Goal: Task Accomplishment & Management: Complete application form

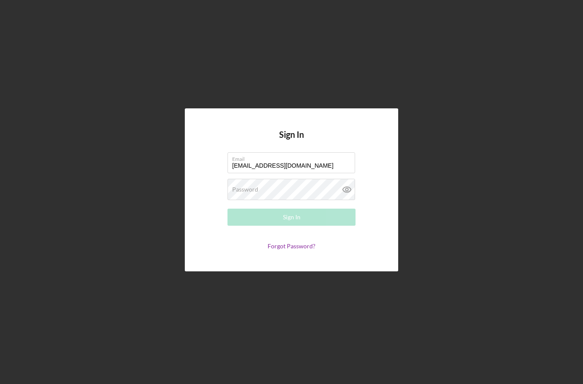
type input "dr.madyalmus@gmail.com"
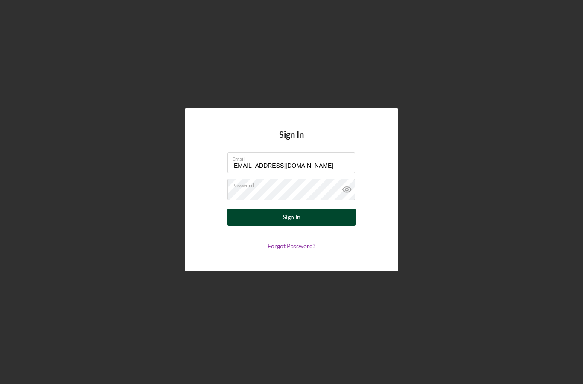
click at [317, 226] on button "Sign In" at bounding box center [291, 217] width 128 height 17
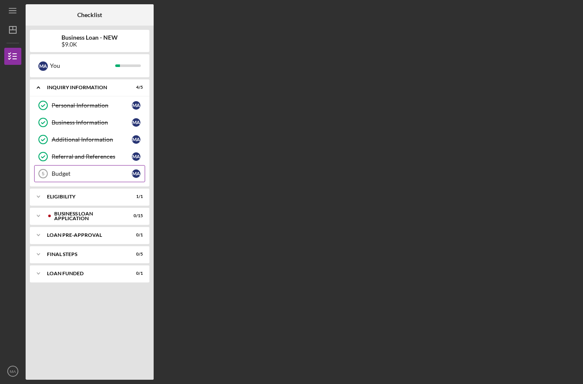
click at [67, 172] on div "Budget" at bounding box center [92, 173] width 80 height 7
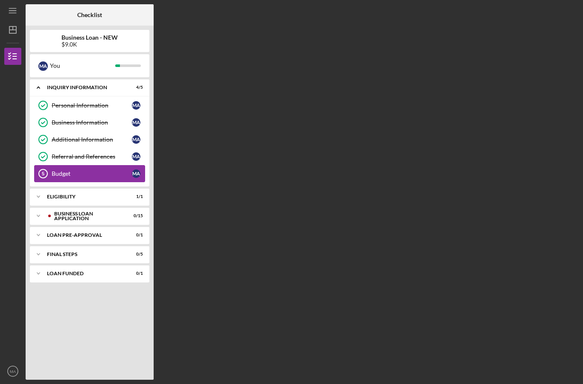
scroll to position [30, 0]
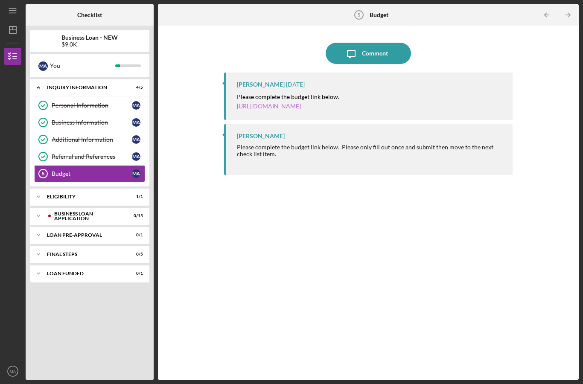
click at [301, 102] on link "[URL][DOMAIN_NAME]" at bounding box center [269, 105] width 64 height 7
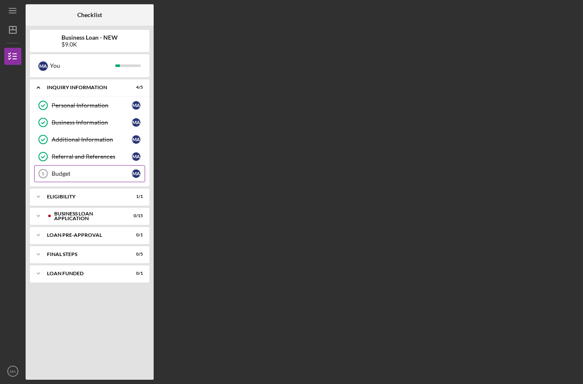
click at [80, 176] on div "Budget" at bounding box center [92, 173] width 80 height 7
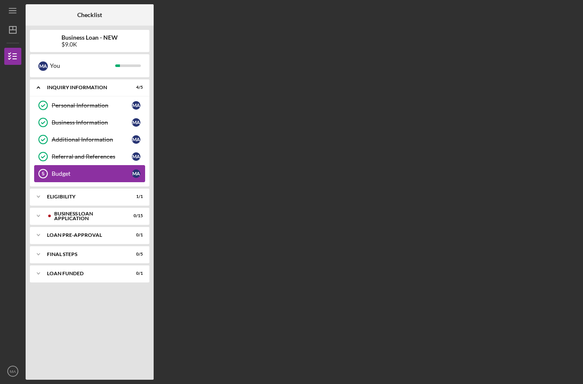
scroll to position [30, 0]
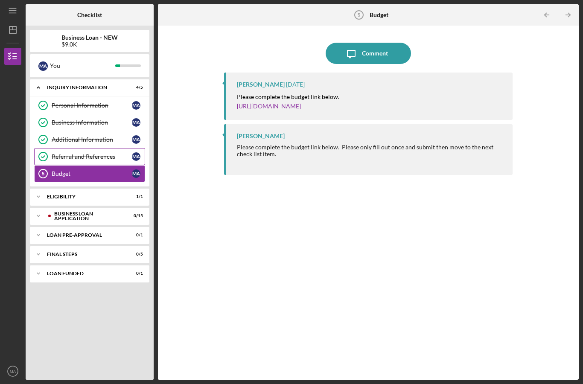
click at [73, 153] on div "Referral and References" at bounding box center [92, 156] width 80 height 7
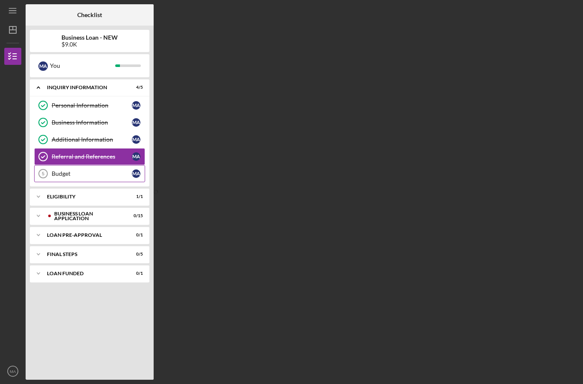
click at [76, 170] on div "Budget" at bounding box center [92, 173] width 80 height 7
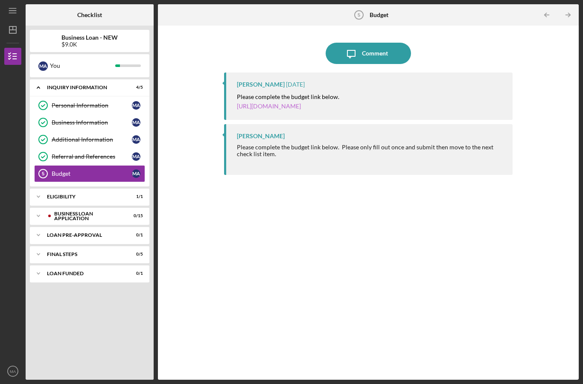
click at [301, 102] on link "[URL][DOMAIN_NAME]" at bounding box center [269, 105] width 64 height 7
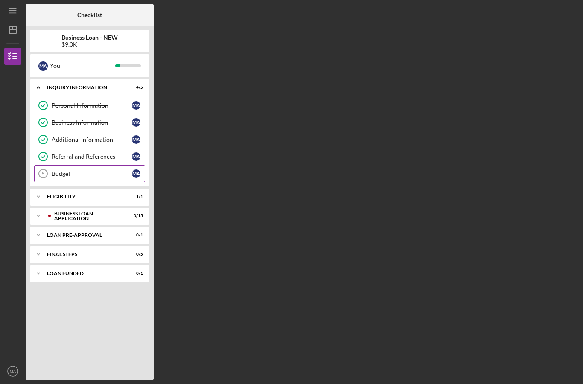
click at [83, 178] on link "Budget 5 Budget M A" at bounding box center [89, 173] width 111 height 17
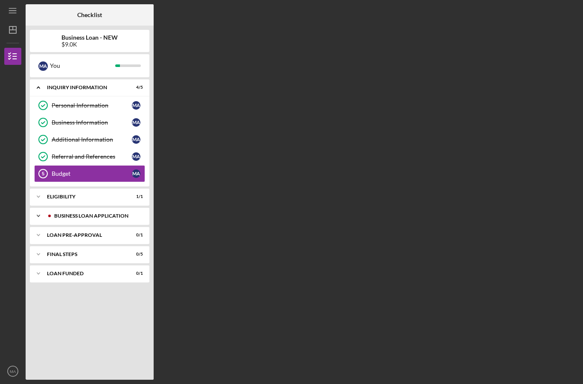
scroll to position [30, 0]
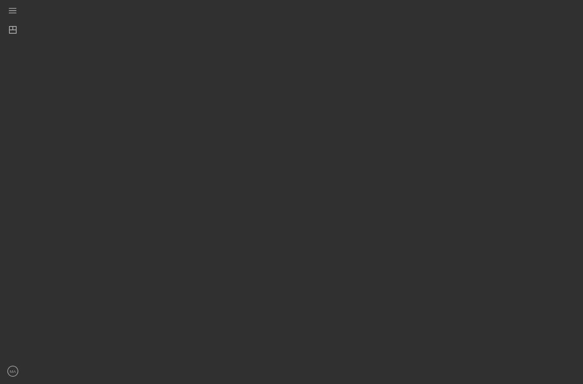
scroll to position [30, 0]
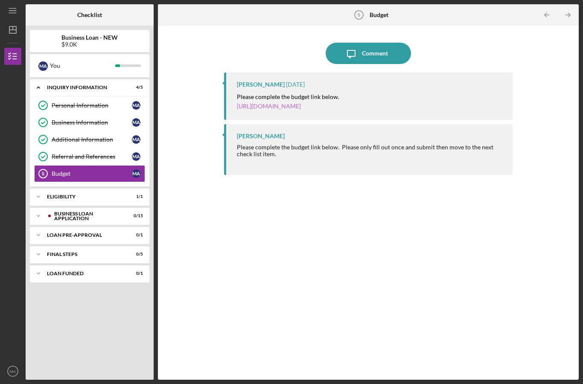
click at [301, 102] on link "[URL][DOMAIN_NAME]" at bounding box center [269, 105] width 64 height 7
click at [97, 188] on div "Icon/Expander ELIGIBILITY 1 / 1" at bounding box center [89, 196] width 119 height 17
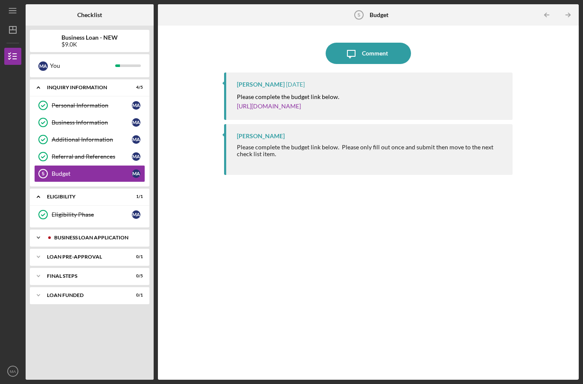
click at [92, 229] on div "Icon/Expander BUSINESS LOAN APPLICATION 0 / 15" at bounding box center [89, 237] width 119 height 17
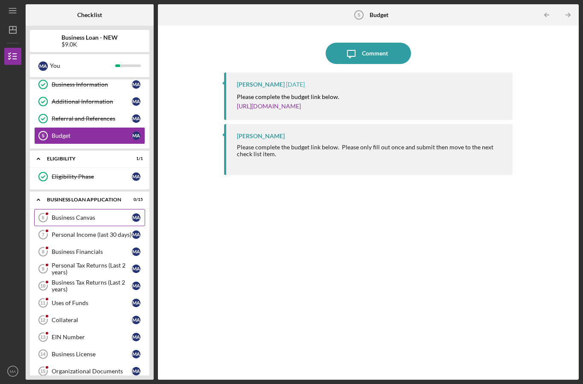
scroll to position [38, 0]
click at [88, 209] on link "Business Canvas 6 Business Canvas M A" at bounding box center [89, 217] width 111 height 17
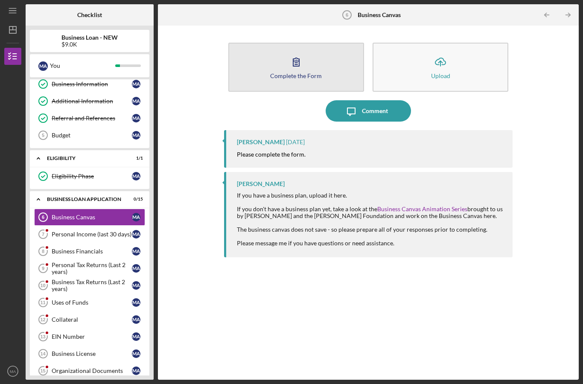
click at [292, 51] on icon "button" at bounding box center [295, 61] width 21 height 21
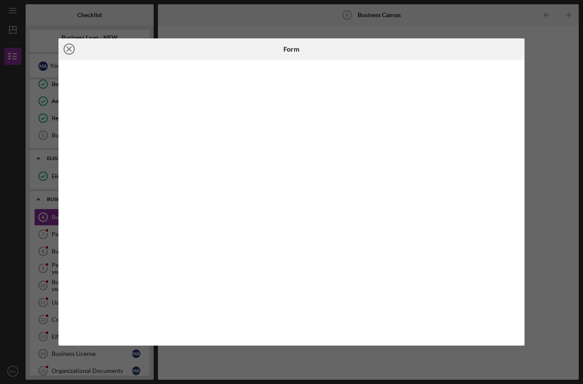
click at [68, 48] on line at bounding box center [69, 49] width 4 height 4
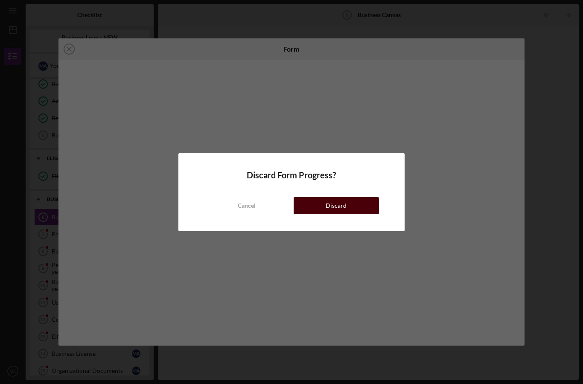
click at [331, 201] on div "Discard" at bounding box center [336, 205] width 21 height 17
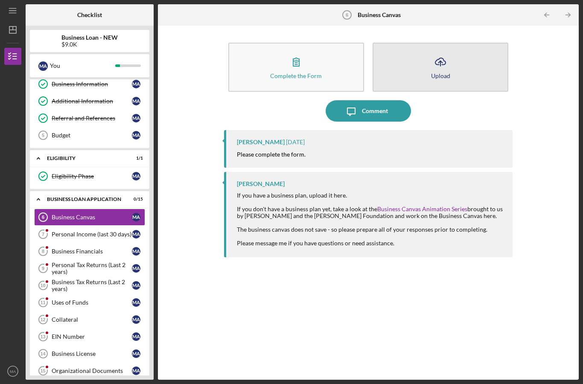
click at [451, 51] on icon "Icon/Upload" at bounding box center [440, 61] width 21 height 21
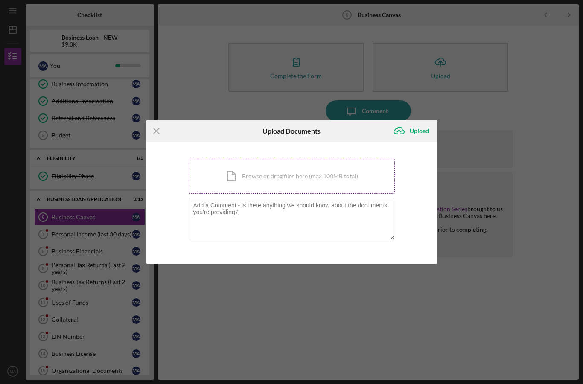
click at [306, 170] on div "Icon/Document Browse or drag files here (max 100MB total) Tap to choose files o…" at bounding box center [292, 176] width 206 height 35
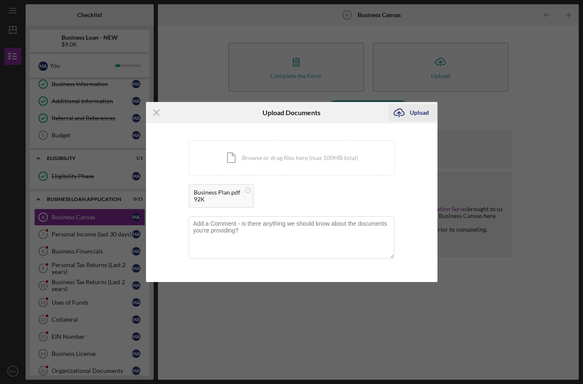
click at [422, 113] on div "Upload" at bounding box center [419, 112] width 19 height 17
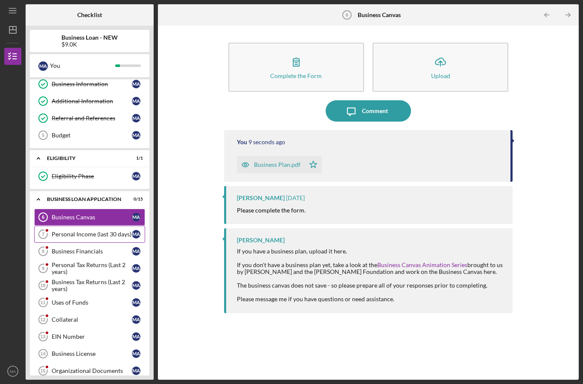
click at [96, 231] on div "Personal Income (last 30 days)" at bounding box center [92, 234] width 80 height 7
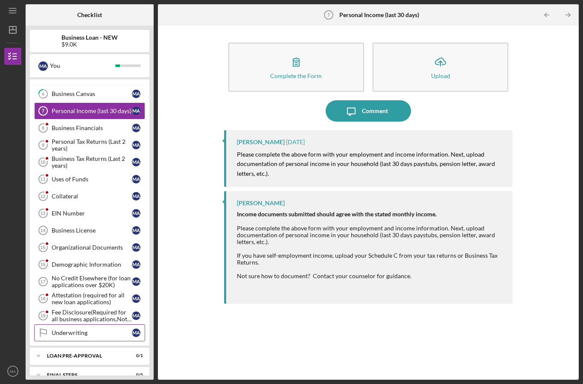
scroll to position [160, 0]
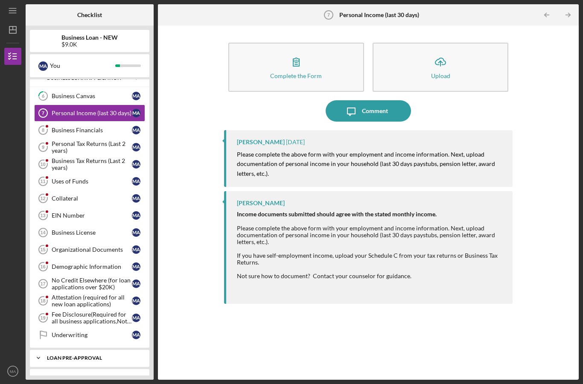
click at [98, 349] on div "Icon/Expander LOAN PRE-APPROVAL 0 / 1" at bounding box center [89, 357] width 119 height 17
click at [91, 367] on link "Loan Pre-Approval Loan Pre-Approval M A" at bounding box center [89, 375] width 111 height 17
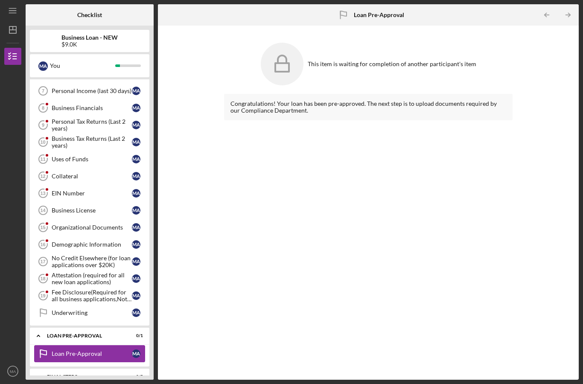
scroll to position [181, 0]
click at [85, 334] on div "LOAN PRE-APPROVAL" at bounding box center [93, 336] width 92 height 5
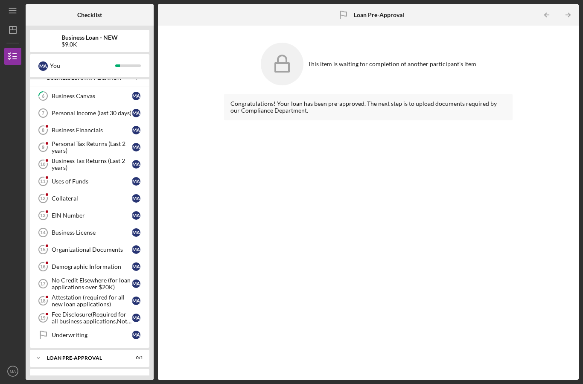
click at [89, 375] on div "FINAL STEPS" at bounding box center [93, 377] width 92 height 5
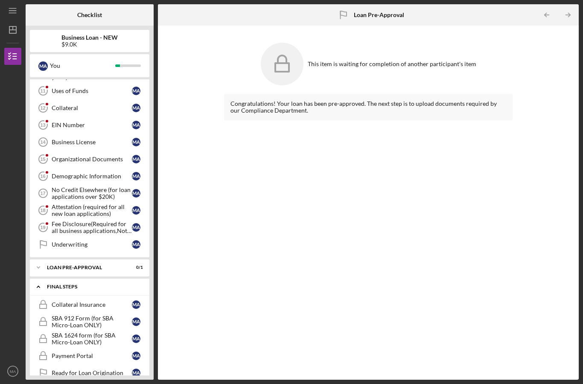
scroll to position [250, 0]
click at [84, 285] on div "FINAL STEPS" at bounding box center [93, 287] width 92 height 5
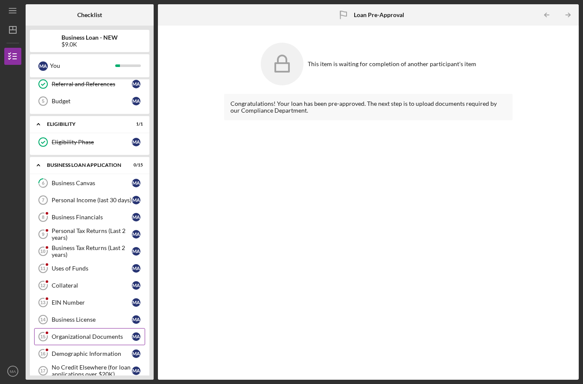
scroll to position [72, 0]
click at [87, 84] on div "Icon/Expander INQUIRY INFORMATION 4 / 5 Personal Information Personal Informati…" at bounding box center [89, 227] width 119 height 296
click at [79, 93] on link "Budget 5 Budget M A" at bounding box center [89, 101] width 111 height 17
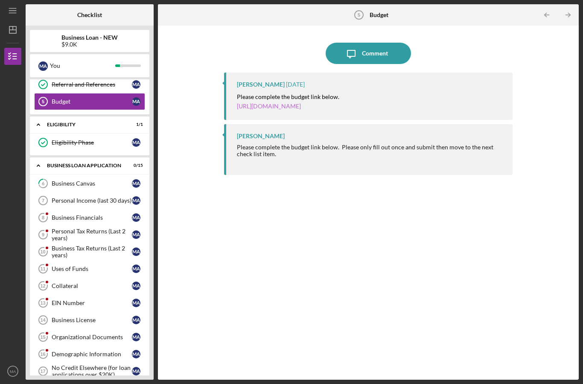
click at [301, 102] on link "[URL][DOMAIN_NAME]" at bounding box center [269, 105] width 64 height 7
click at [90, 180] on div "Business Canvas" at bounding box center [92, 183] width 80 height 7
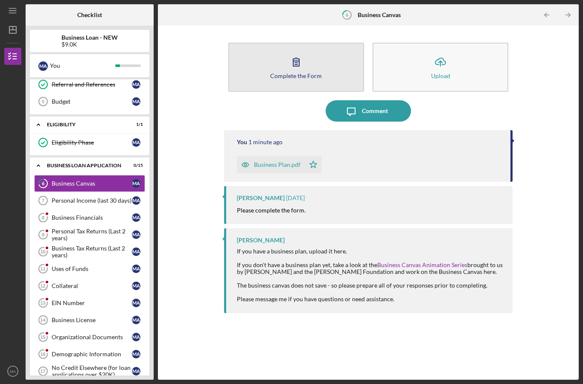
click at [297, 51] on icon "button" at bounding box center [295, 61] width 21 height 21
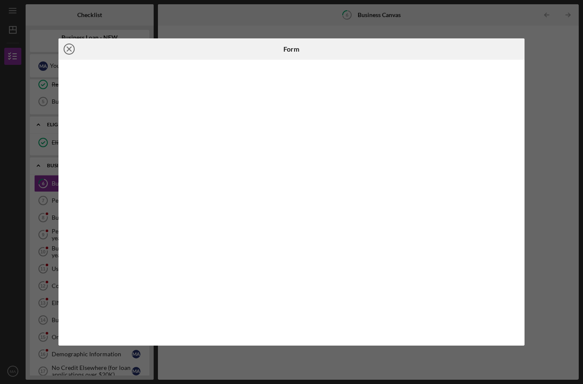
click at [67, 47] on line at bounding box center [69, 49] width 4 height 4
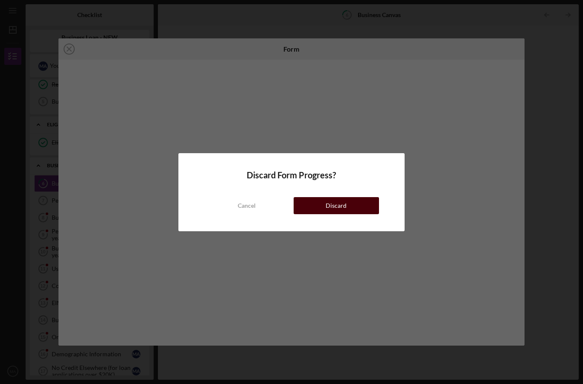
click at [347, 205] on button "Discard" at bounding box center [336, 205] width 85 height 17
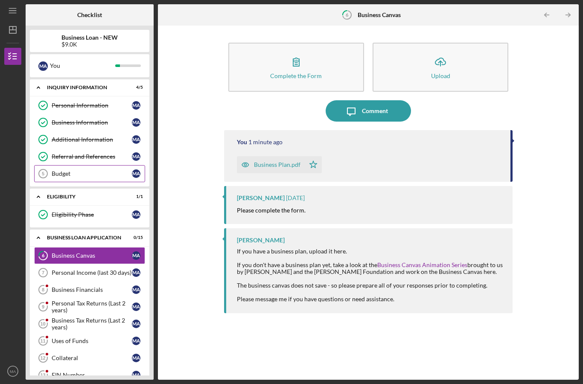
click at [77, 170] on div "Budget" at bounding box center [92, 173] width 80 height 7
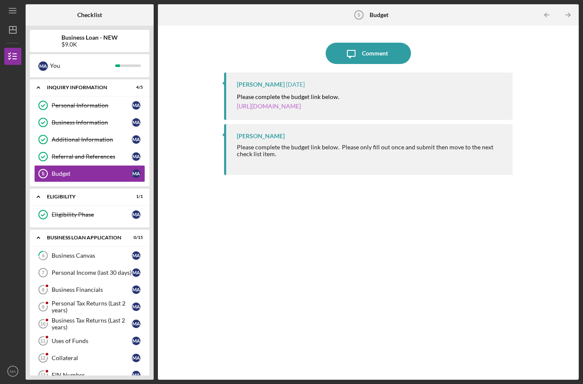
click at [301, 102] on link "[URL][DOMAIN_NAME]" at bounding box center [269, 105] width 64 height 7
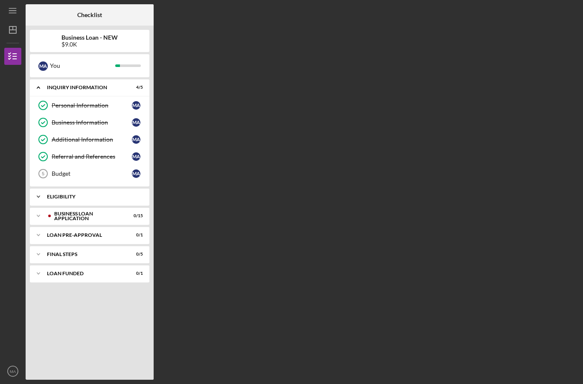
click at [83, 201] on div "Icon/Expander ELIGIBILITY 1 / 1" at bounding box center [89, 196] width 119 height 17
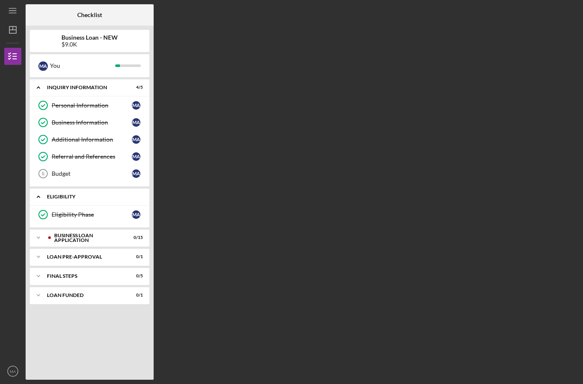
click at [83, 201] on div "Icon/Expander ELIGIBILITY 1 / 1" at bounding box center [89, 196] width 119 height 17
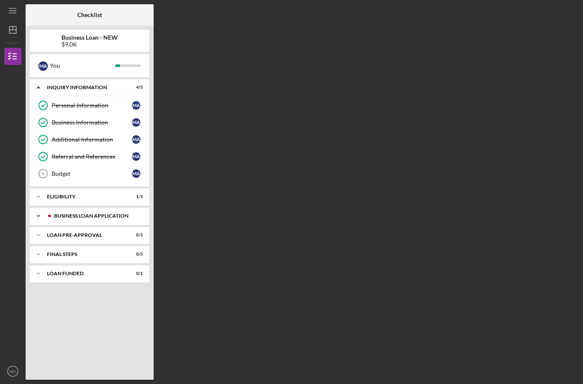
click at [83, 215] on div "BUSINESS LOAN APPLICATION" at bounding box center [96, 215] width 84 height 5
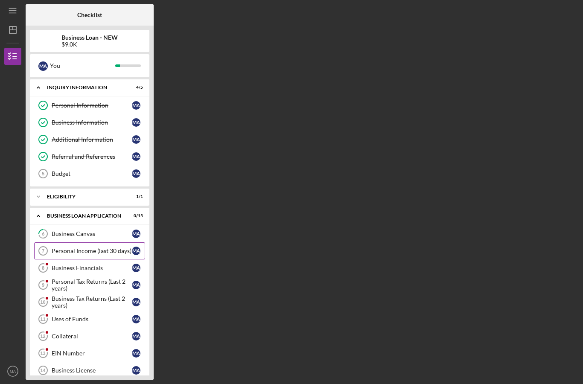
click at [82, 247] on div "Personal Income (last 30 days)" at bounding box center [92, 250] width 80 height 7
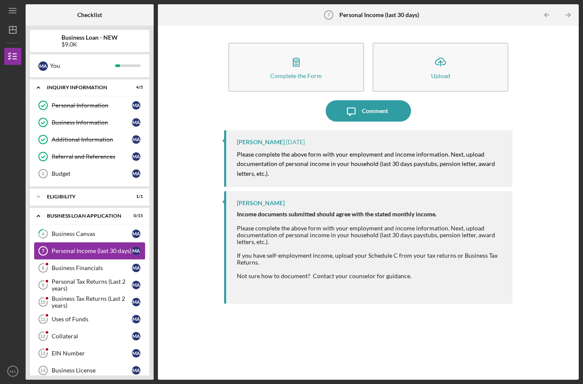
scroll to position [30, 0]
click at [86, 165] on link "Budget 5 Budget M A" at bounding box center [89, 173] width 111 height 17
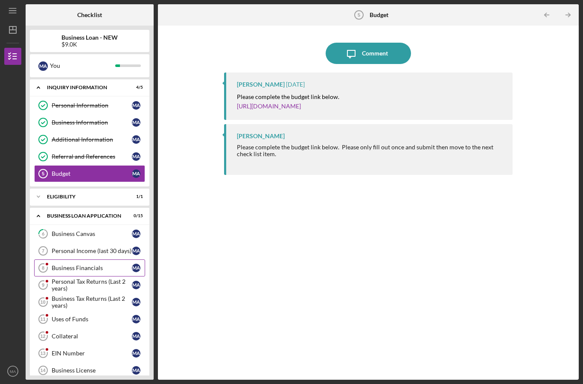
click at [101, 259] on link "Business Financials 8 Business Financials M A" at bounding box center [89, 267] width 111 height 17
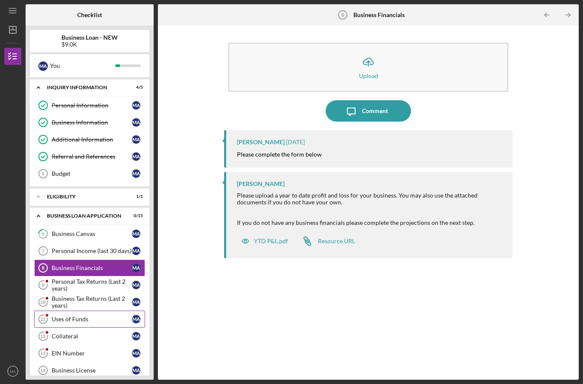
click at [102, 316] on div "Uses of Funds" at bounding box center [92, 319] width 80 height 7
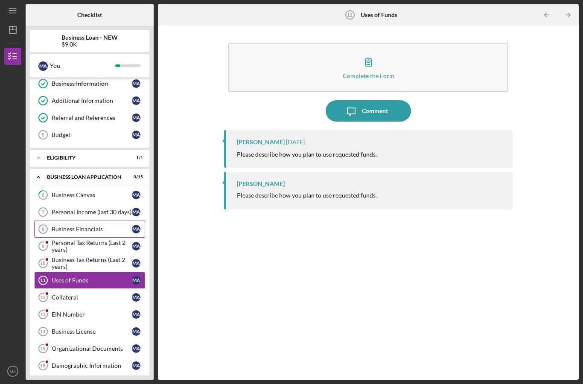
scroll to position [51, 0]
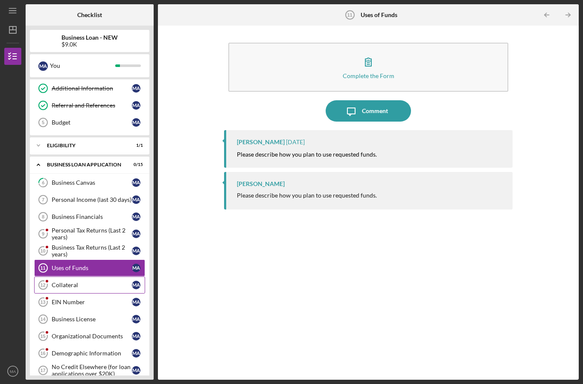
click at [87, 282] on div "Collateral" at bounding box center [92, 285] width 80 height 7
